Goal: Task Accomplishment & Management: Manage account settings

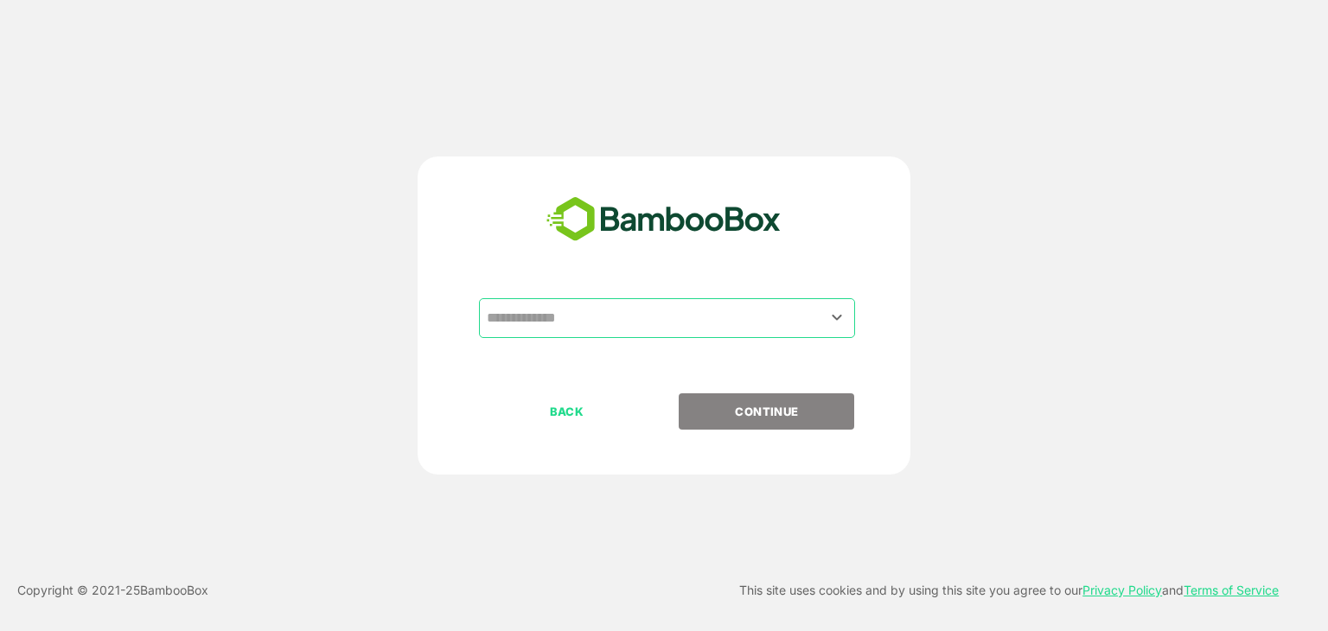
click at [540, 321] on input "text" at bounding box center [667, 318] width 369 height 33
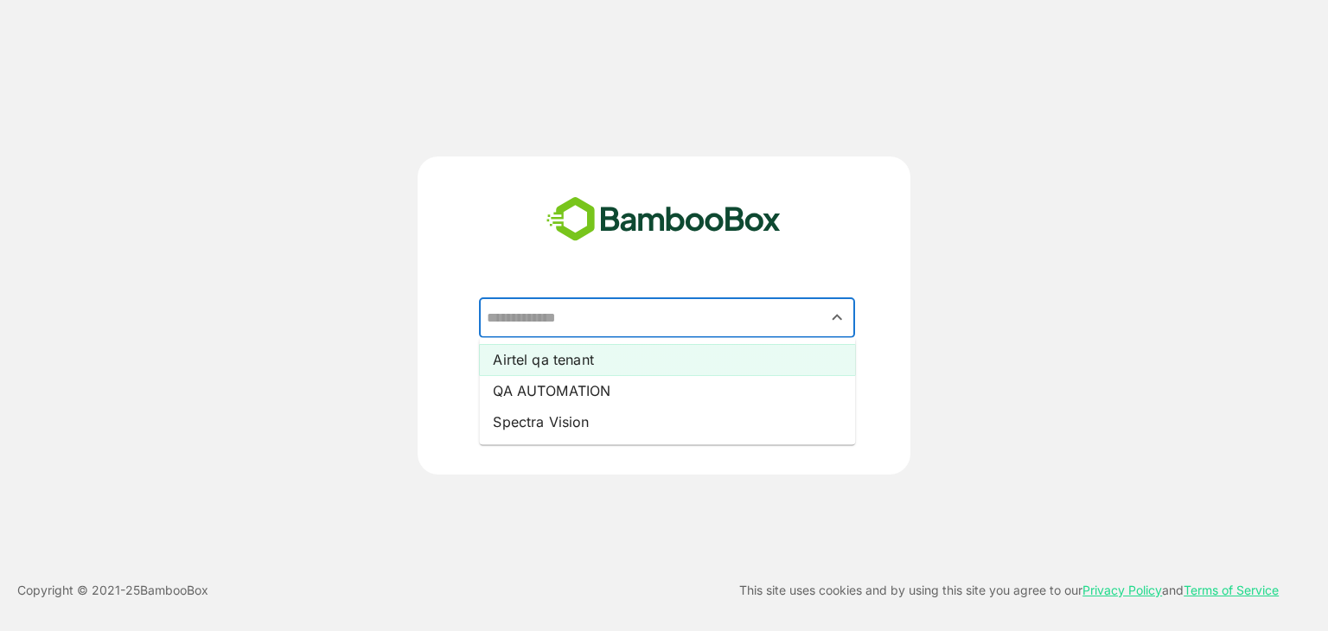
click at [545, 354] on li "Airtel qa tenant" at bounding box center [667, 359] width 376 height 31
type input "**********"
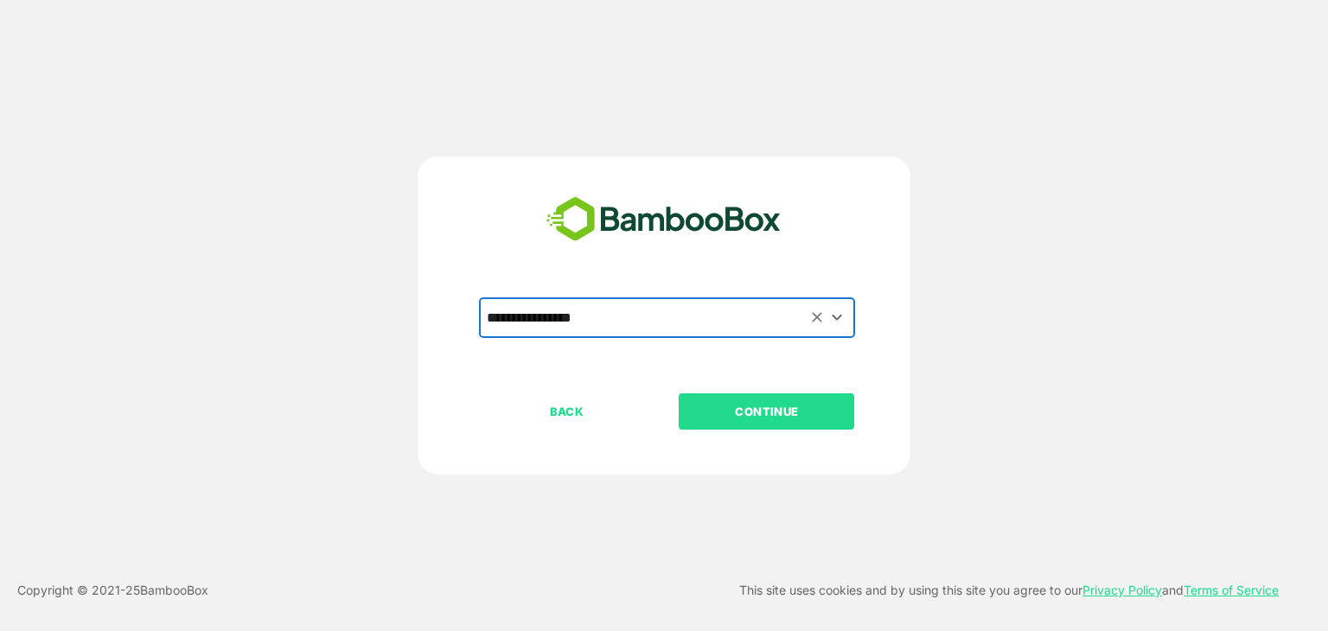
click at [745, 406] on p "CONTINUE" at bounding box center [767, 411] width 173 height 19
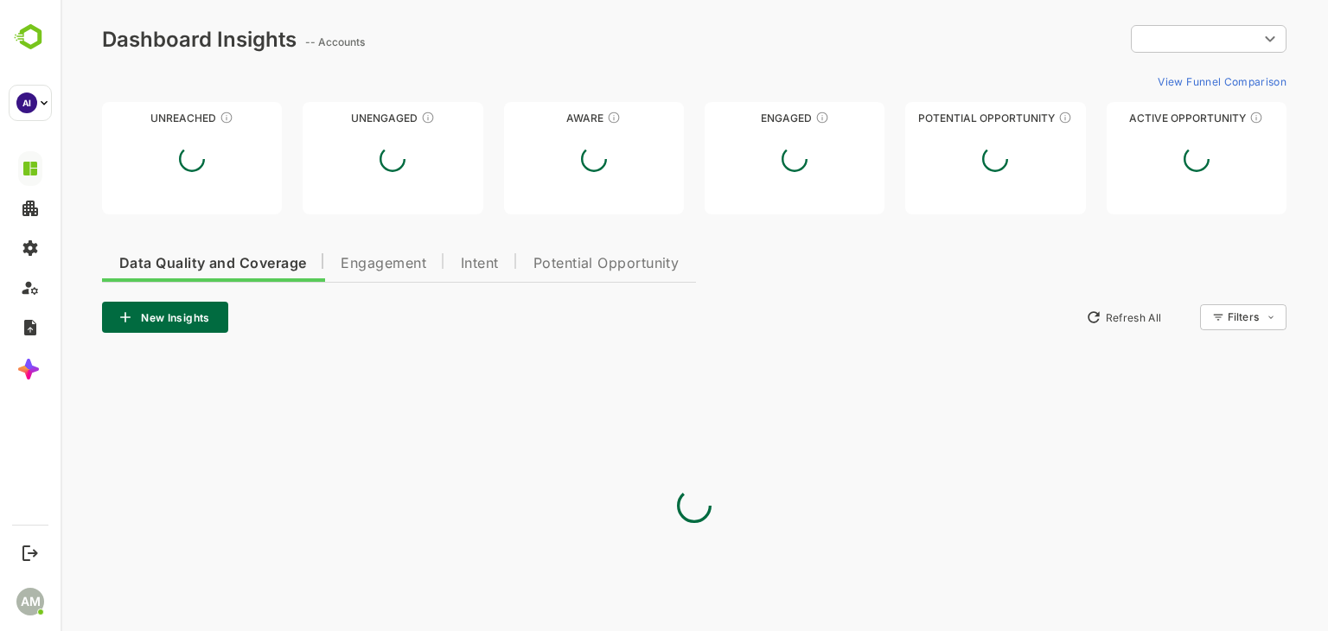
type input "**********"
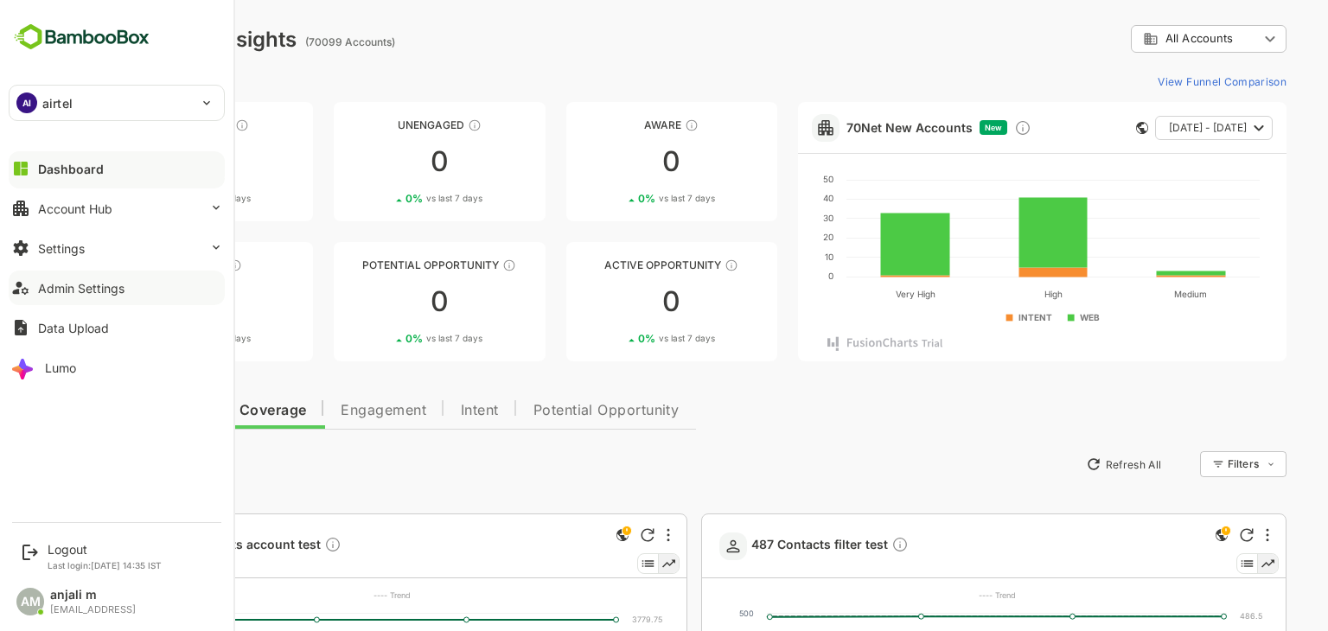
click at [71, 286] on div "Admin Settings" at bounding box center [81, 288] width 86 height 15
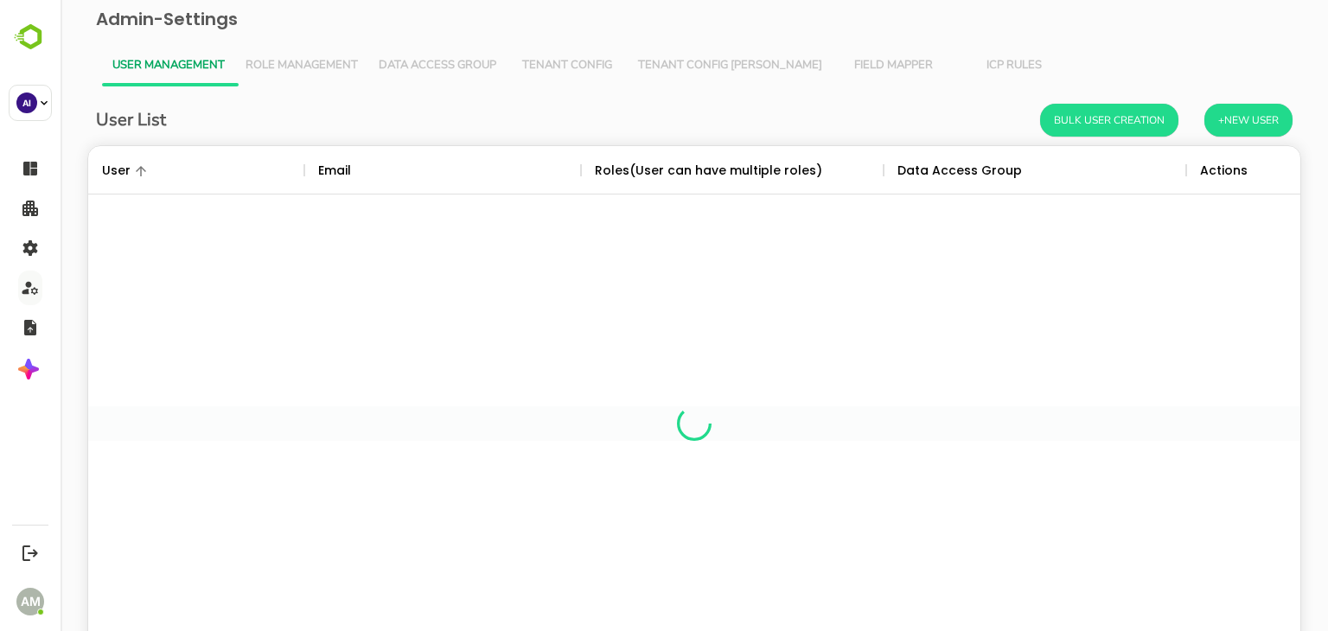
scroll to position [494, 1186]
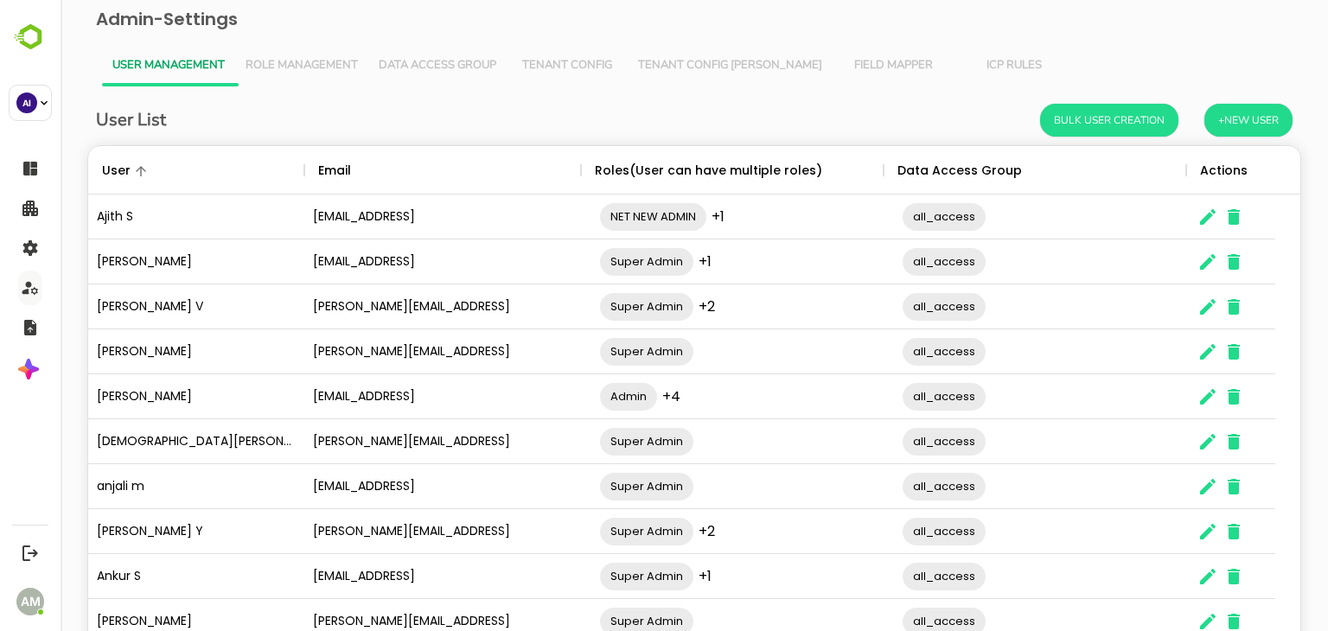
click at [693, 59] on span "Tenant Config [PERSON_NAME]" at bounding box center [730, 66] width 184 height 14
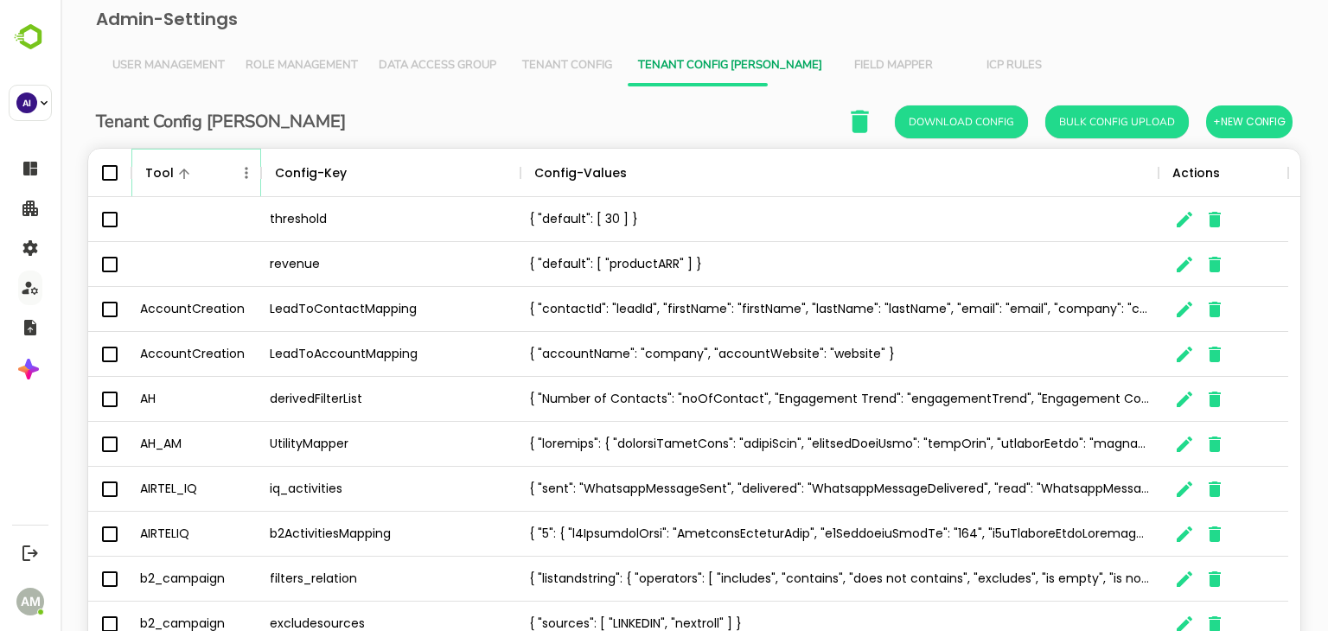
click at [242, 173] on icon "Menu" at bounding box center [246, 172] width 17 height 17
click at [182, 300] on li "Filter" at bounding box center [197, 299] width 119 height 31
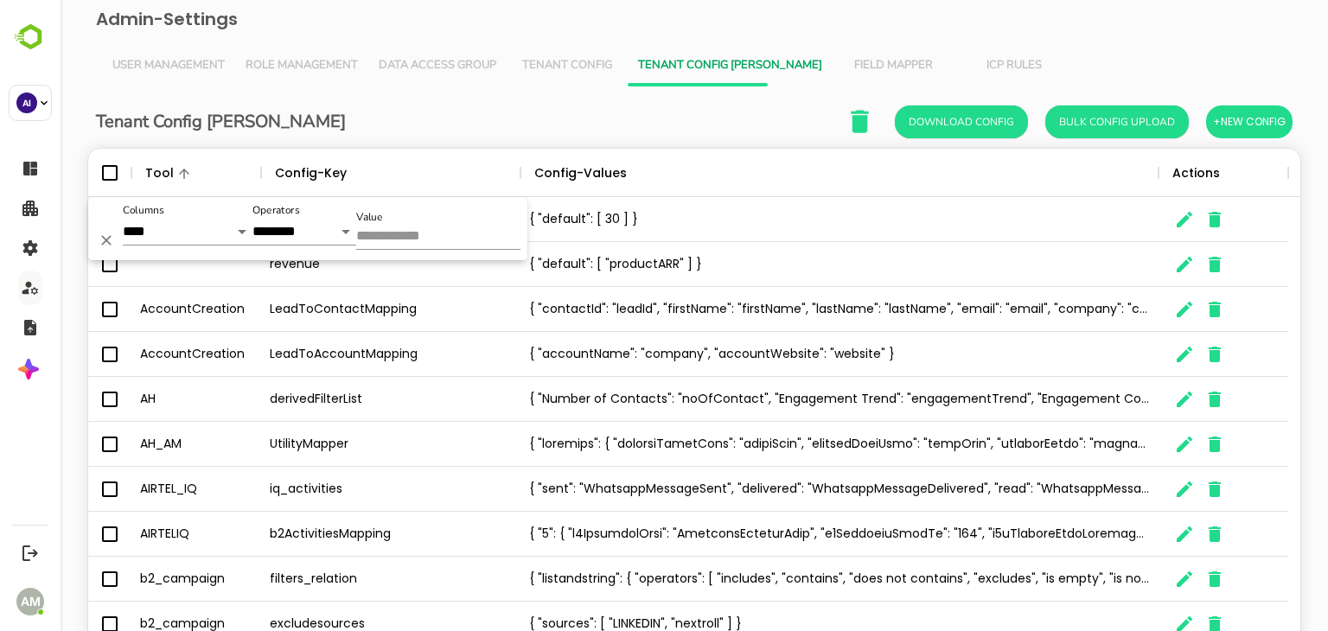
click at [393, 237] on input "Value" at bounding box center [438, 237] width 164 height 25
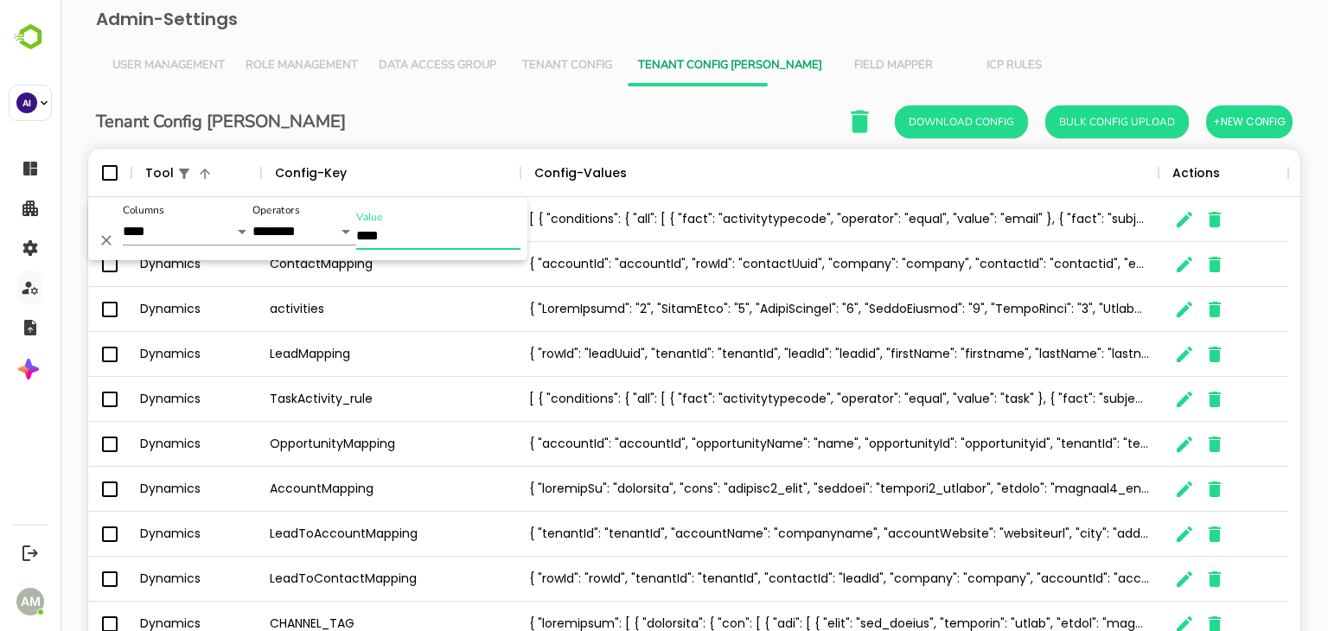
type input "****"
click at [516, 115] on div "Tenant Config Json Download Config Bulk Config Upload +New Config" at bounding box center [694, 121] width 1197 height 35
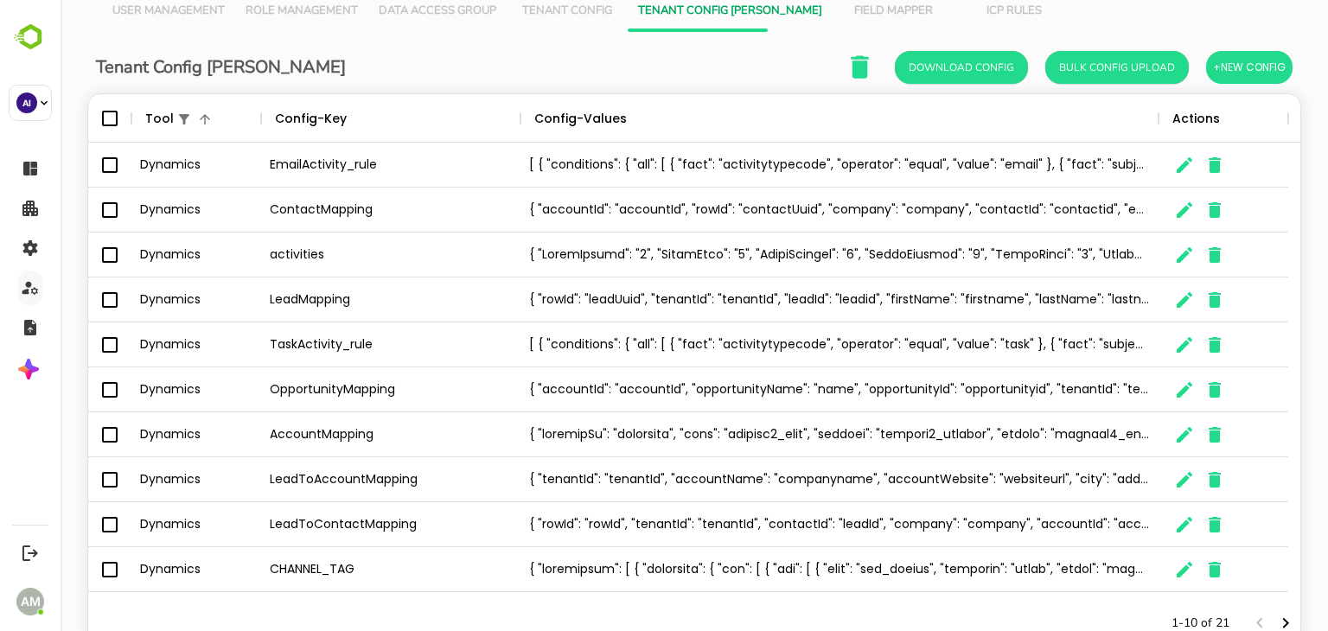
scroll to position [113, 0]
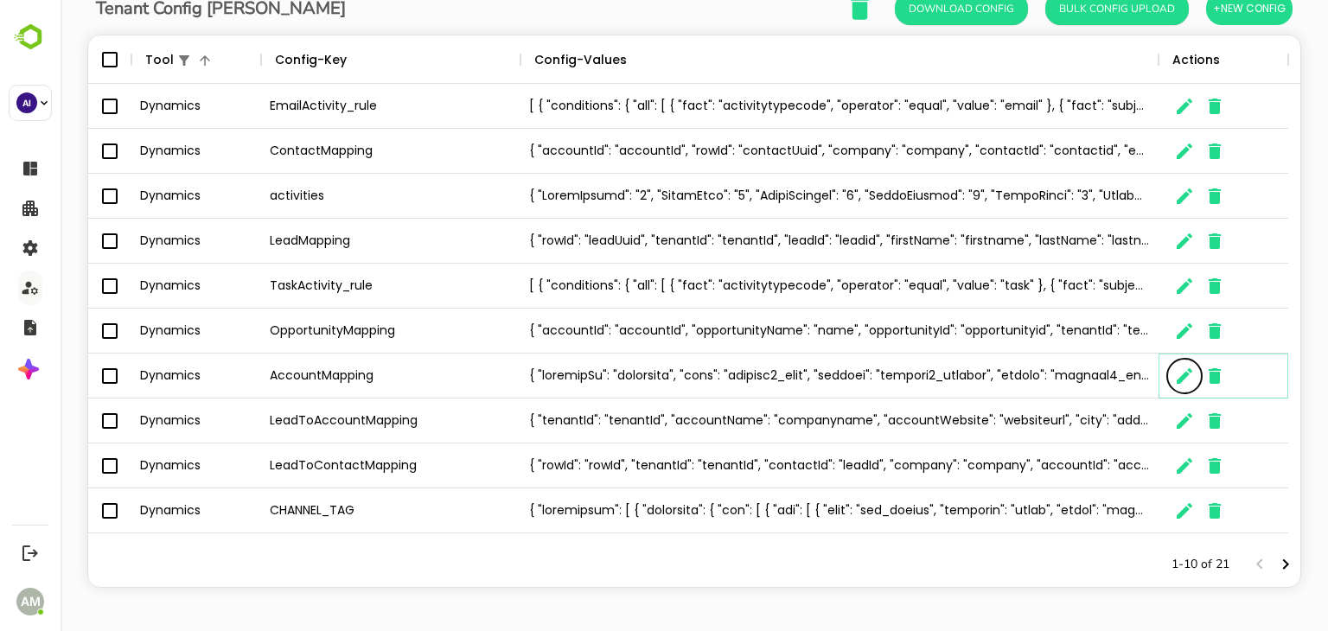
click at [1178, 380] on icon "The User Data" at bounding box center [1185, 376] width 16 height 16
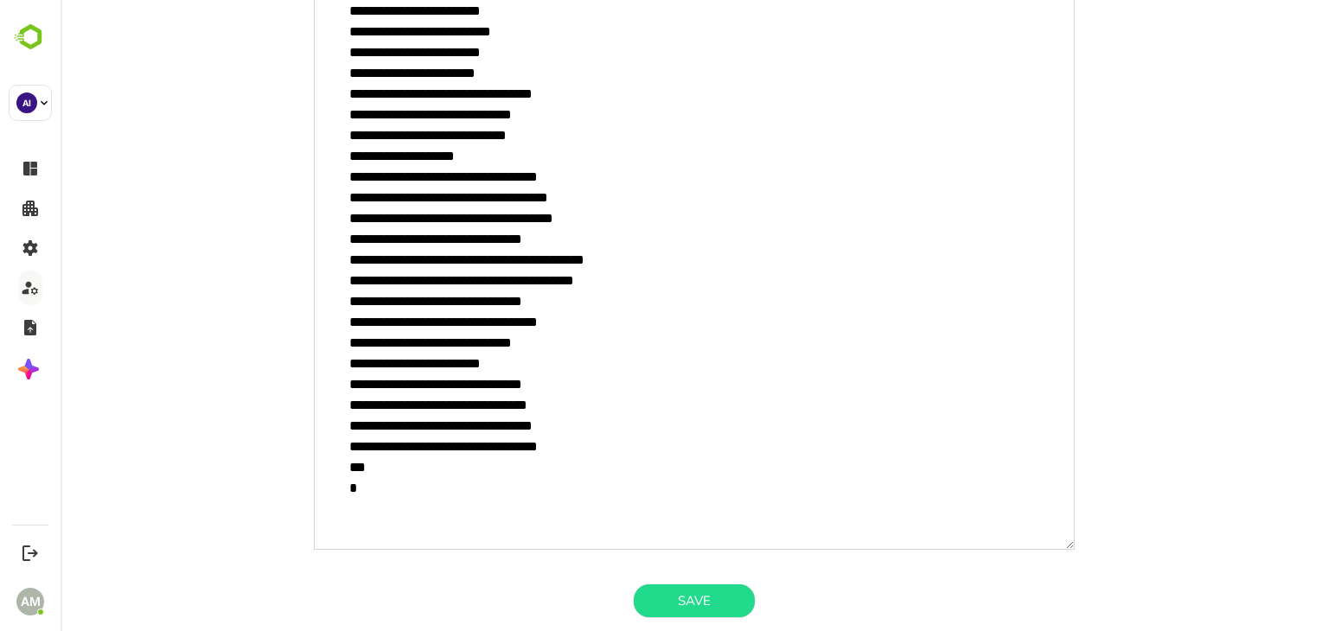
scroll to position [515, 0]
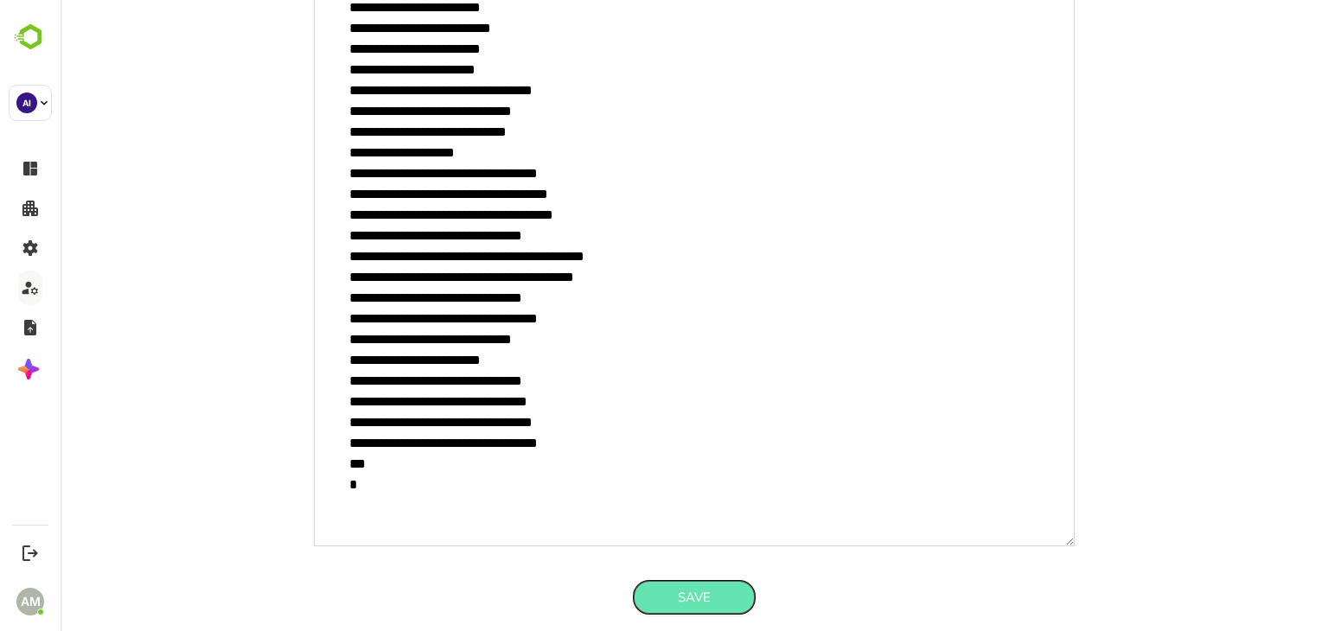
click at [695, 598] on button "Save" at bounding box center [694, 597] width 121 height 33
type textarea "*"
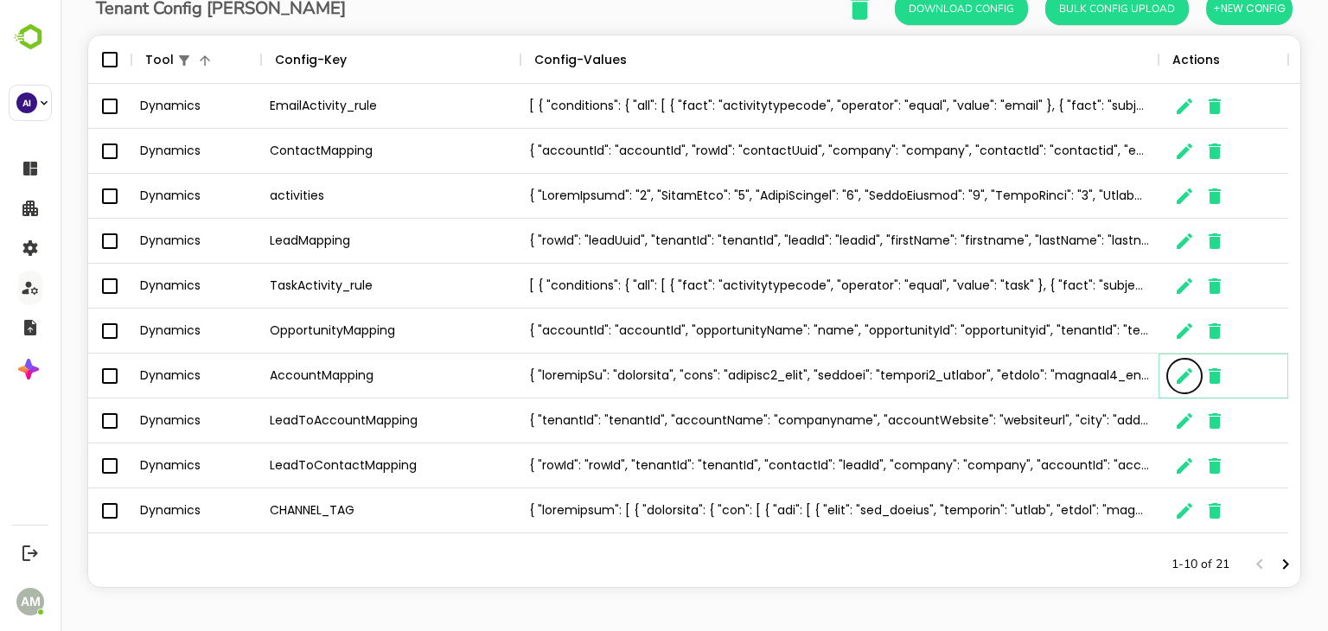
scroll to position [14, 14]
click at [381, 27] on div "Tenant Config Json Download Config Bulk Config Upload +New Config Tool Config-K…" at bounding box center [694, 289] width 1214 height 598
click at [507, 60] on icon "Menu" at bounding box center [505, 59] width 17 height 17
click at [447, 182] on li "Filter" at bounding box center [457, 185] width 119 height 31
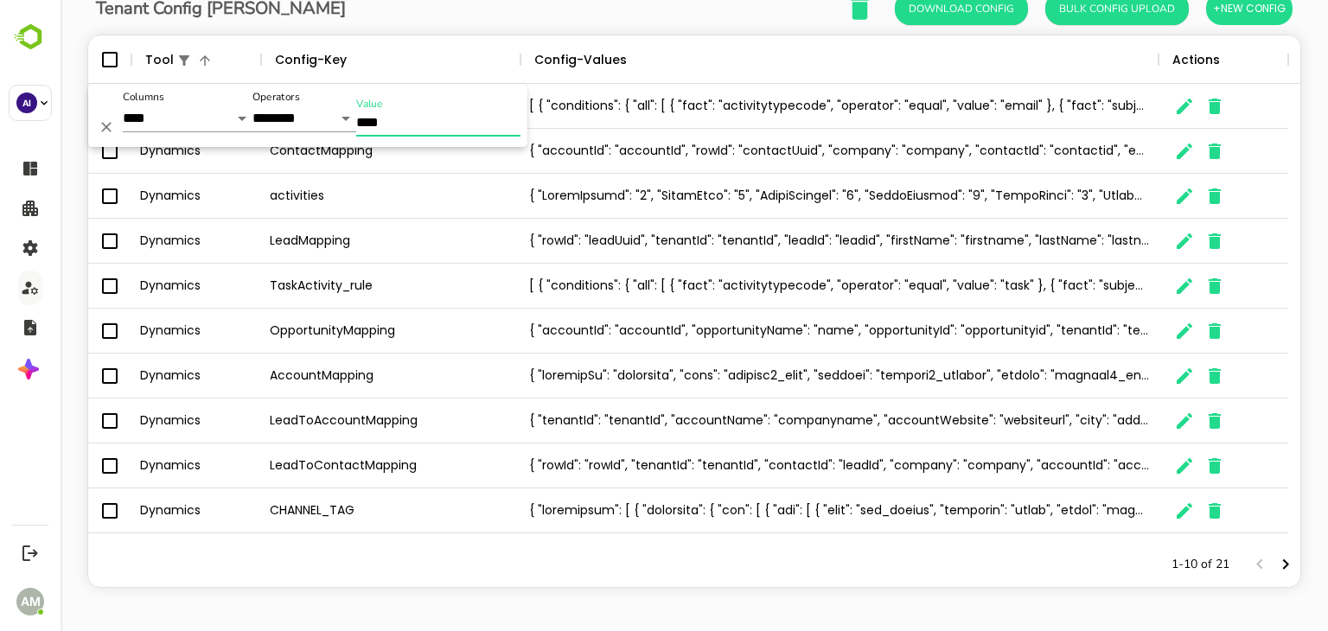
drag, startPoint x: 425, startPoint y: 125, endPoint x: 336, endPoint y: 125, distance: 89.1
click at [336, 125] on div "**********" at bounding box center [307, 115] width 439 height 63
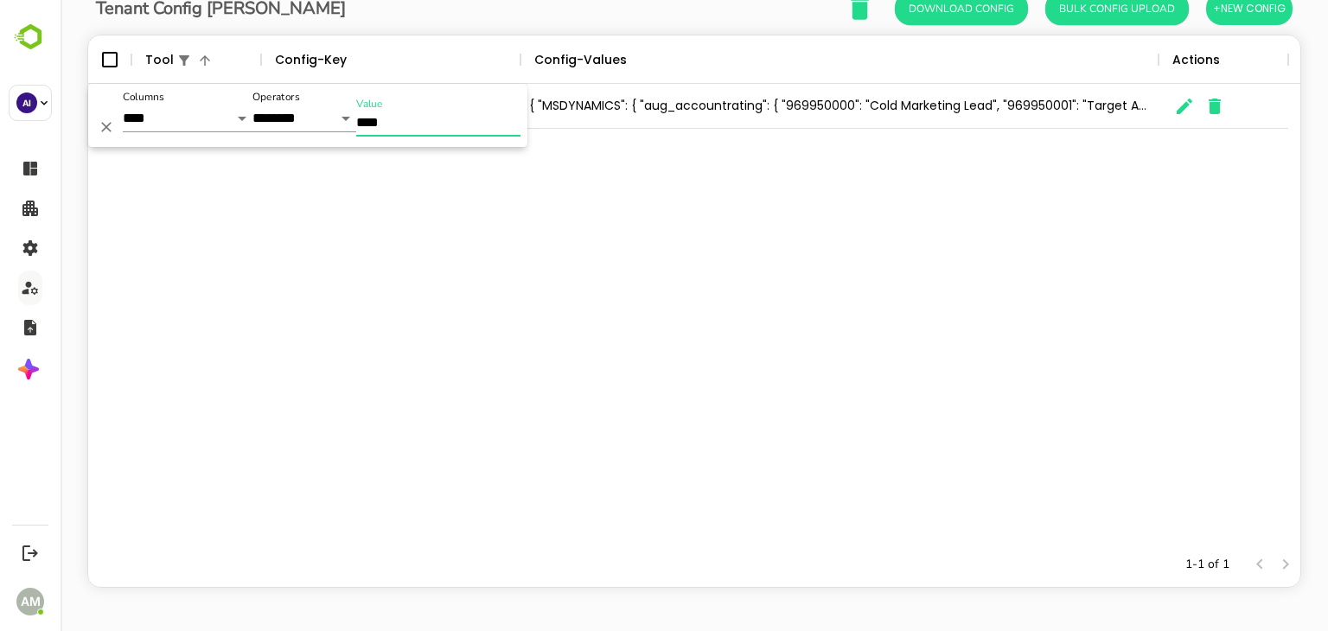
type input "****"
click at [410, 271] on div "FieldReplacement FieldTransformRules { "MSDYNAMICS": { "aug_accountrating": { "…" at bounding box center [694, 313] width 1212 height 458
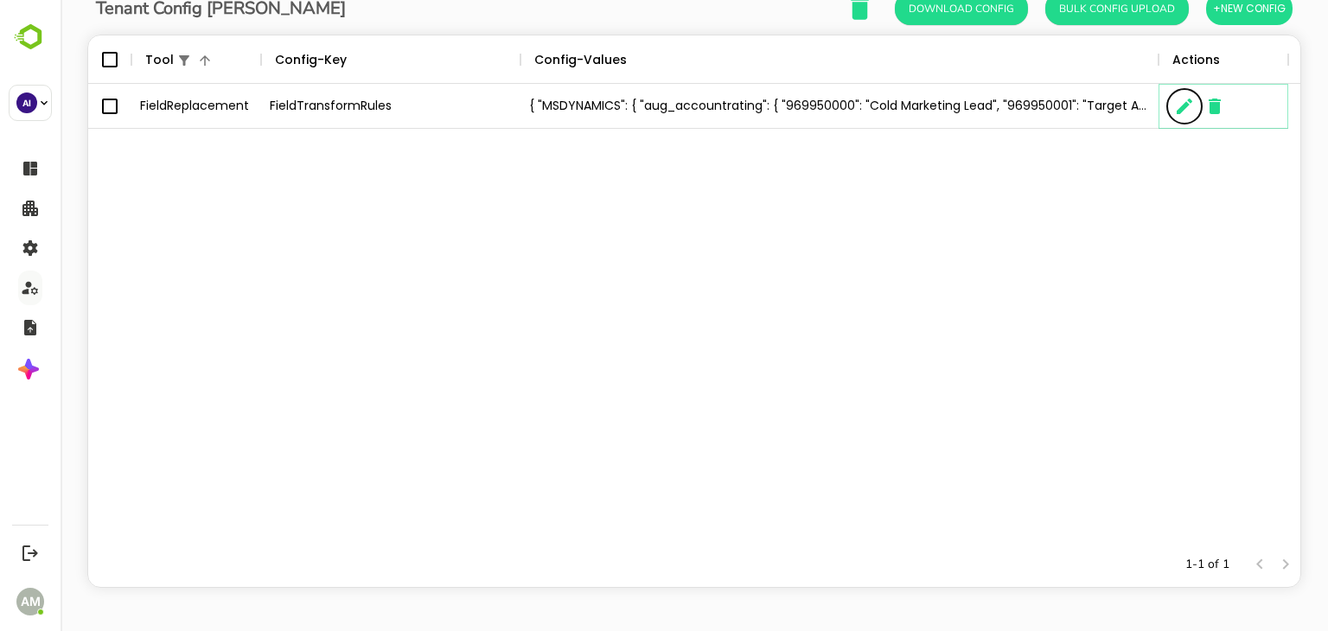
click at [1186, 105] on icon "The User Data" at bounding box center [1185, 107] width 16 height 16
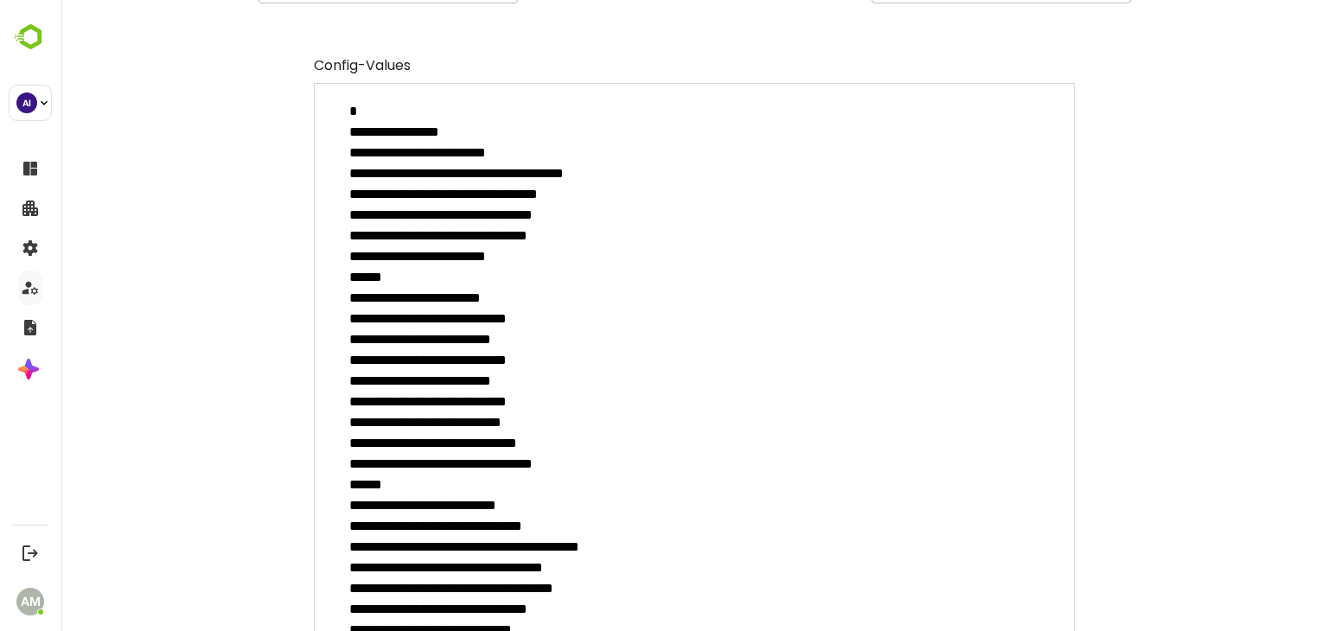
scroll to position [0, 0]
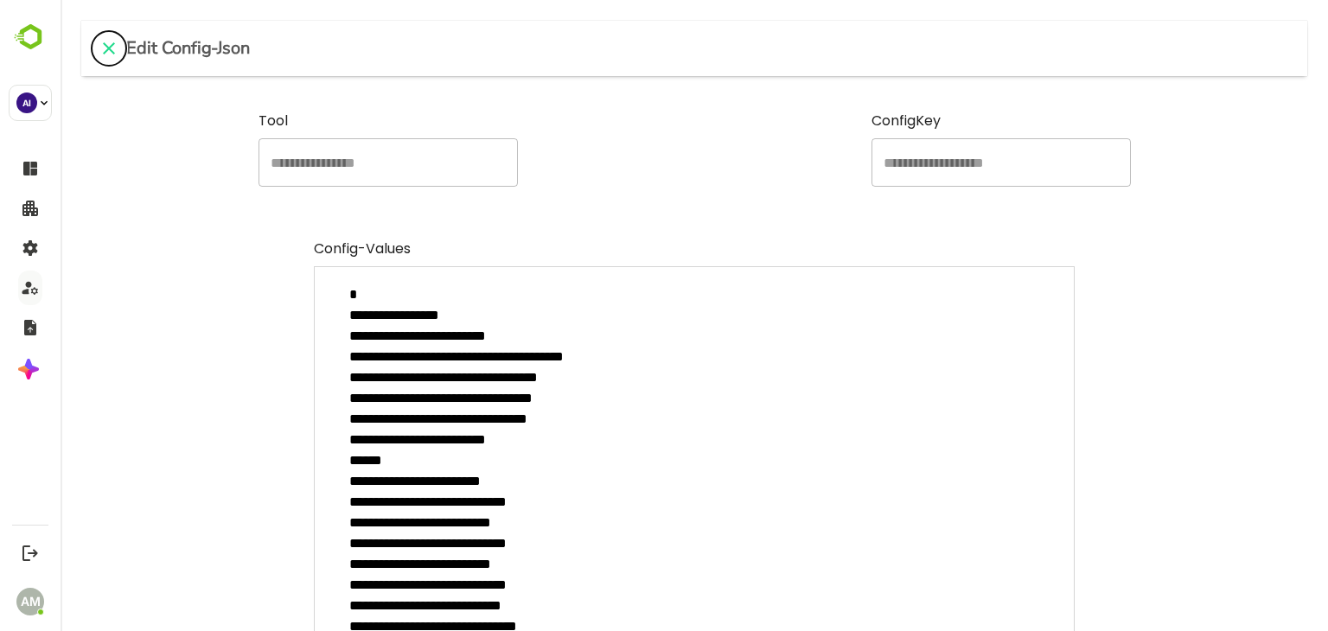
click at [103, 44] on icon "close" at bounding box center [109, 48] width 21 height 21
type textarea "*"
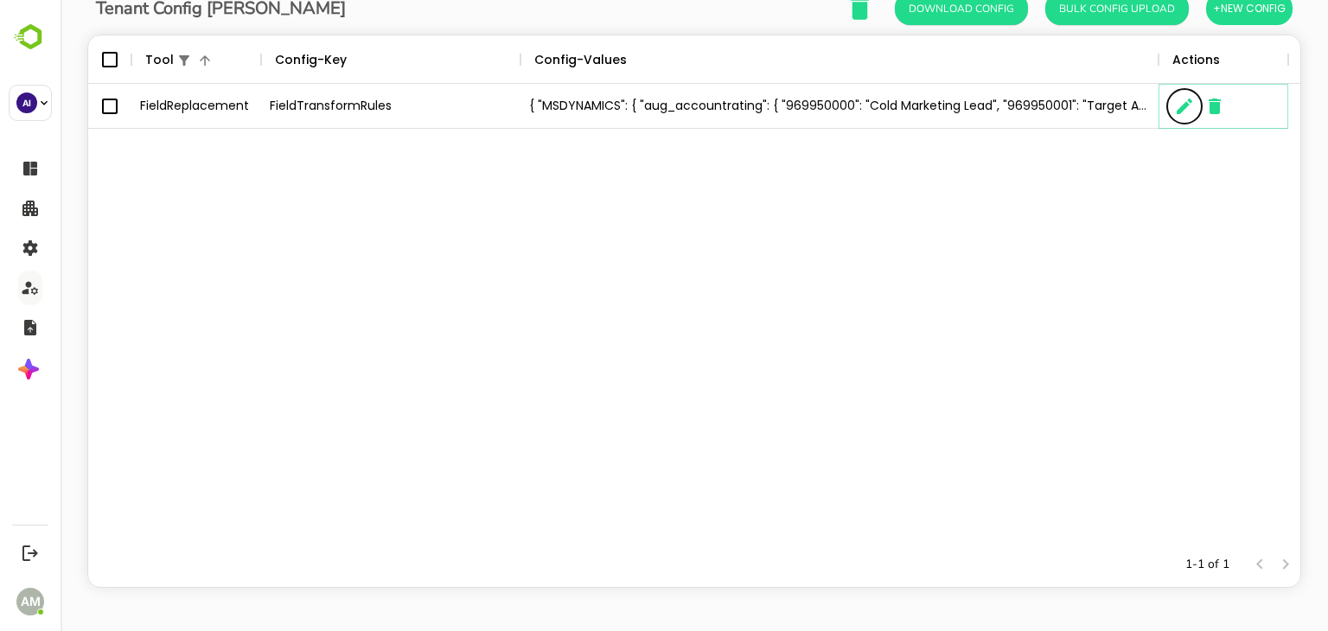
scroll to position [14, 14]
click at [1174, 107] on icon "The User Data" at bounding box center [1184, 106] width 21 height 21
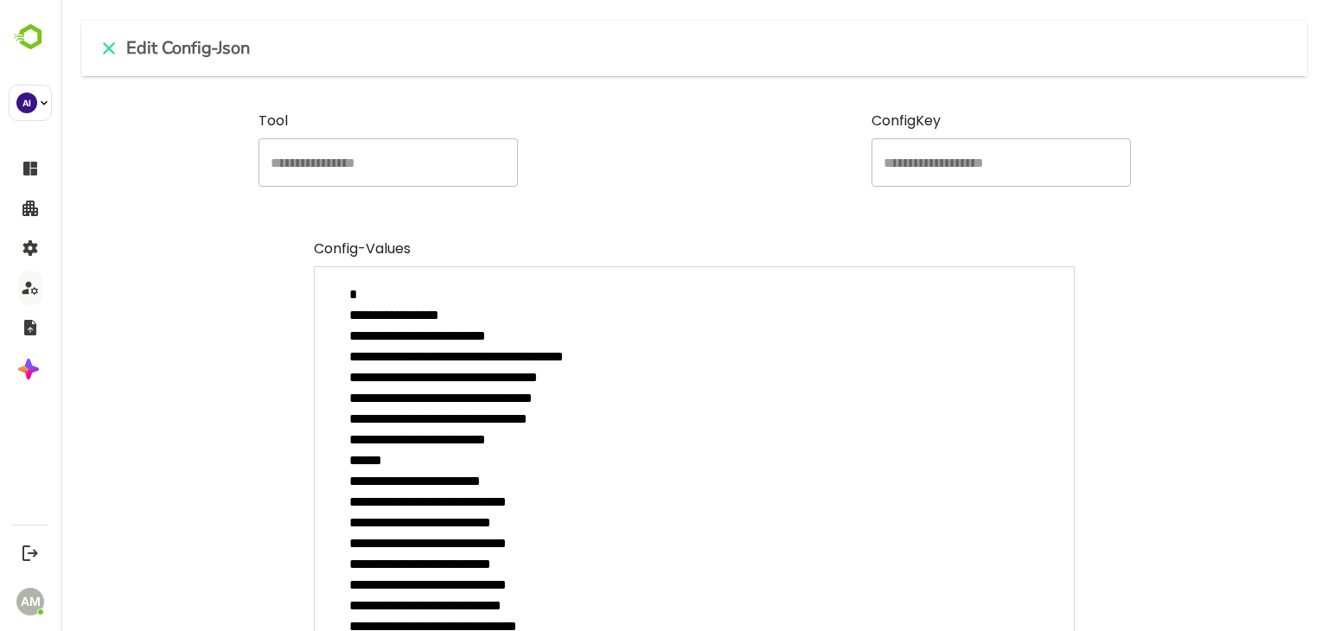
click at [540, 413] on textarea "**********" at bounding box center [694, 622] width 761 height 713
